Goal: Task Accomplishment & Management: Use online tool/utility

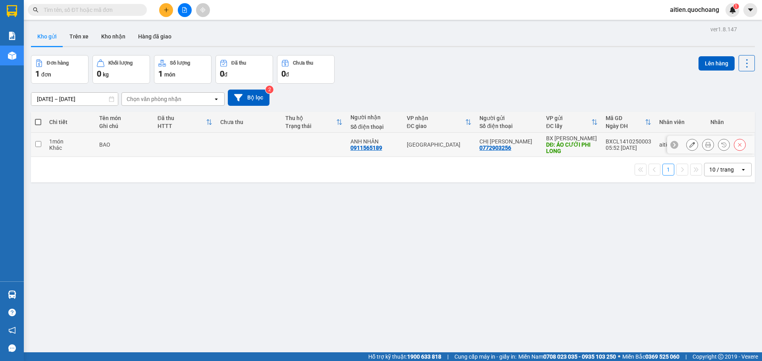
click at [41, 146] on td at bounding box center [38, 145] width 14 height 24
checkbox input "true"
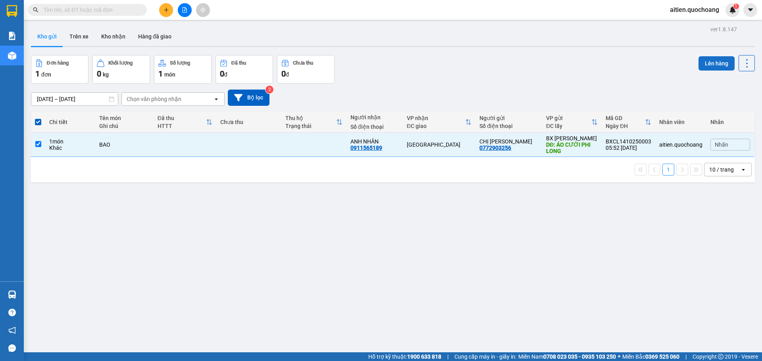
click at [707, 63] on button "Lên hàng" at bounding box center [716, 63] width 36 height 14
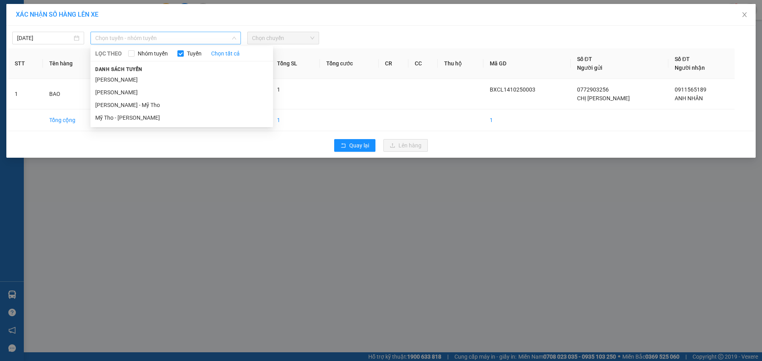
click at [214, 38] on span "Chọn tuyến - nhóm tuyến" at bounding box center [165, 38] width 141 height 12
click at [166, 78] on li "[PERSON_NAME]" at bounding box center [181, 79] width 182 height 13
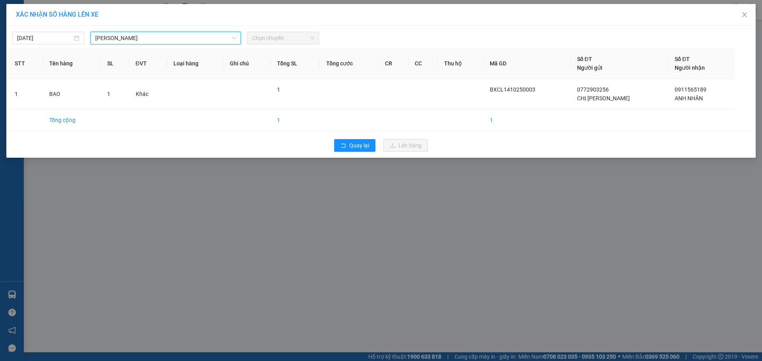
click at [286, 36] on span "Chọn chuyến" at bounding box center [283, 38] width 62 height 12
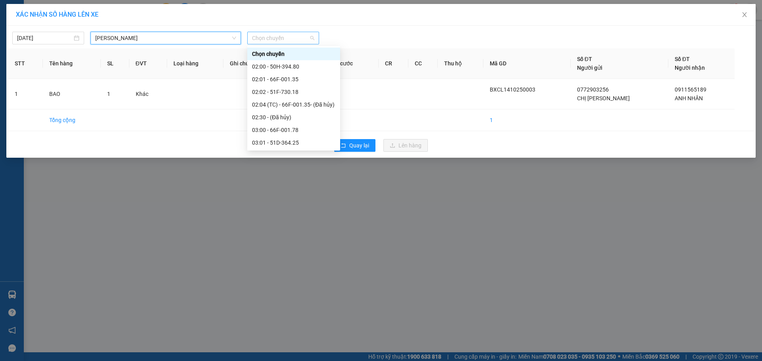
click at [291, 36] on span "Chọn chuyến" at bounding box center [283, 38] width 62 height 12
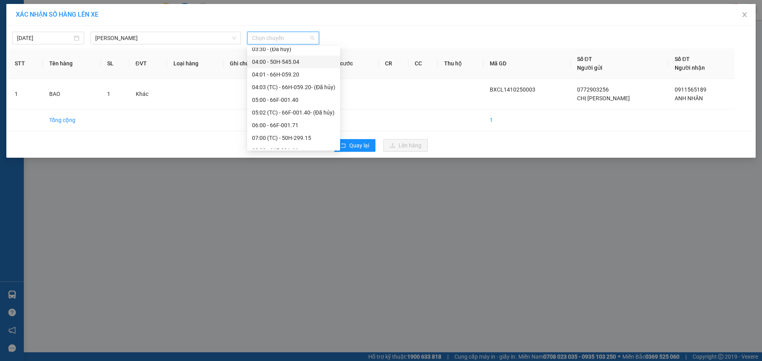
scroll to position [159, 0]
click at [275, 98] on div "06:00 - 66F-001.71" at bounding box center [293, 98] width 83 height 9
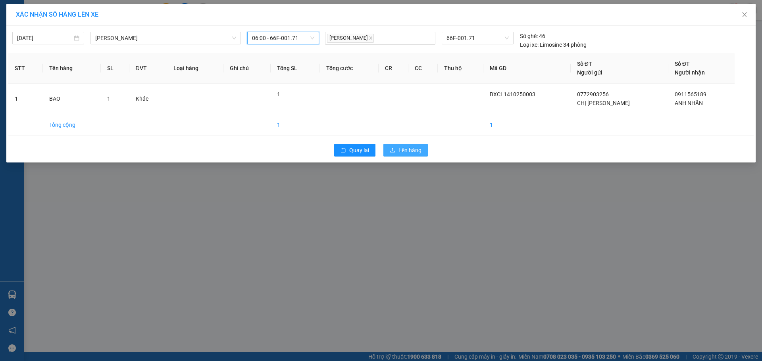
click at [409, 149] on span "Lên hàng" at bounding box center [409, 150] width 23 height 9
